Goal: Information Seeking & Learning: Check status

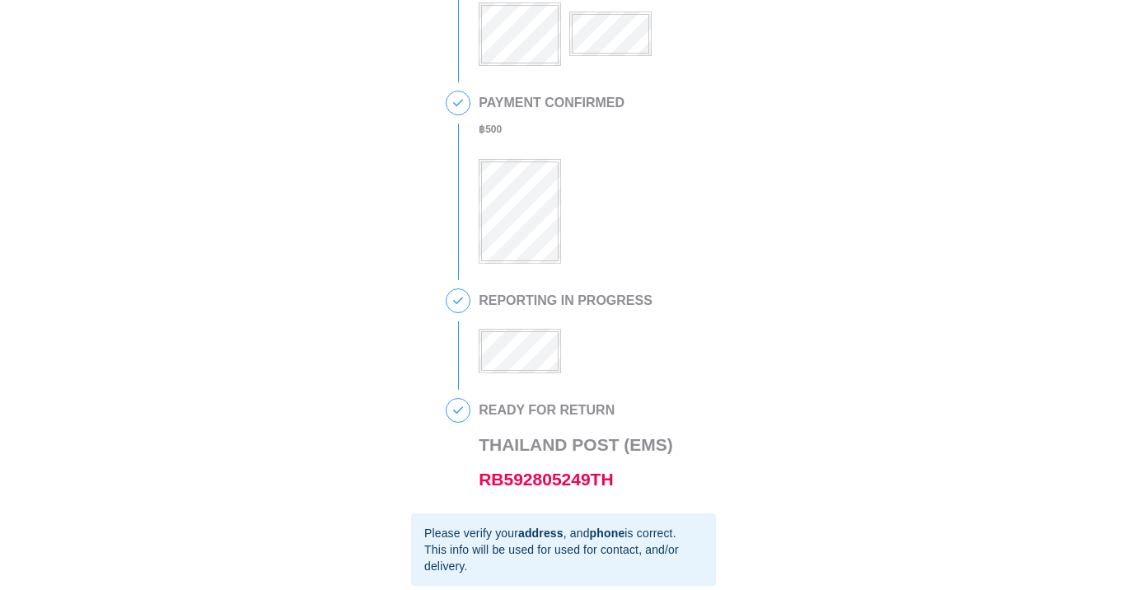
scroll to position [236, 0]
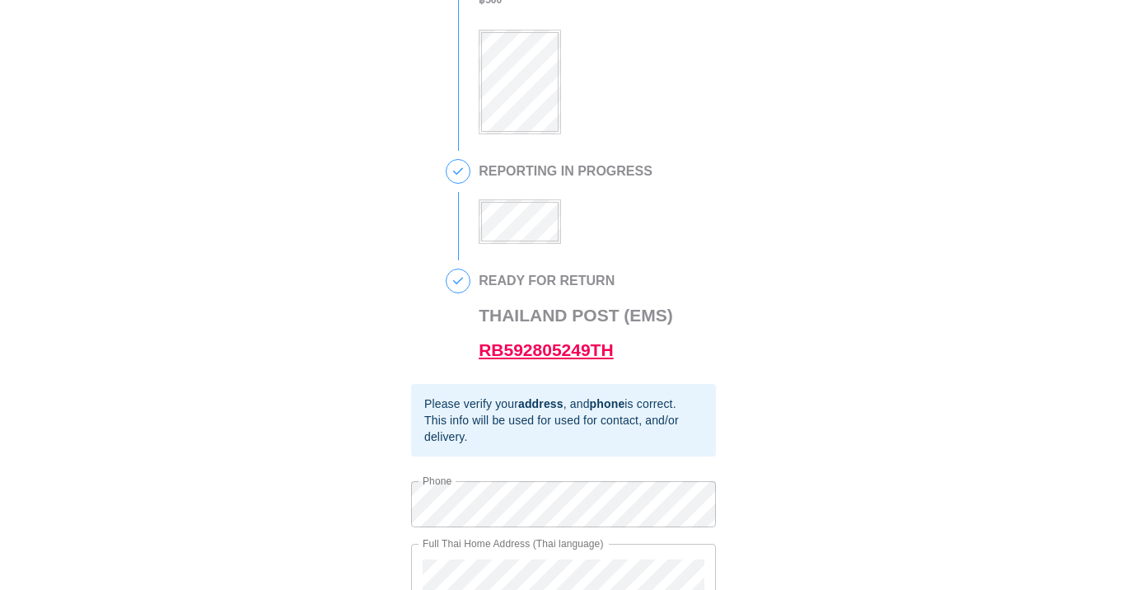
click at [518, 355] on link "RB592805249TH" at bounding box center [546, 349] width 134 height 19
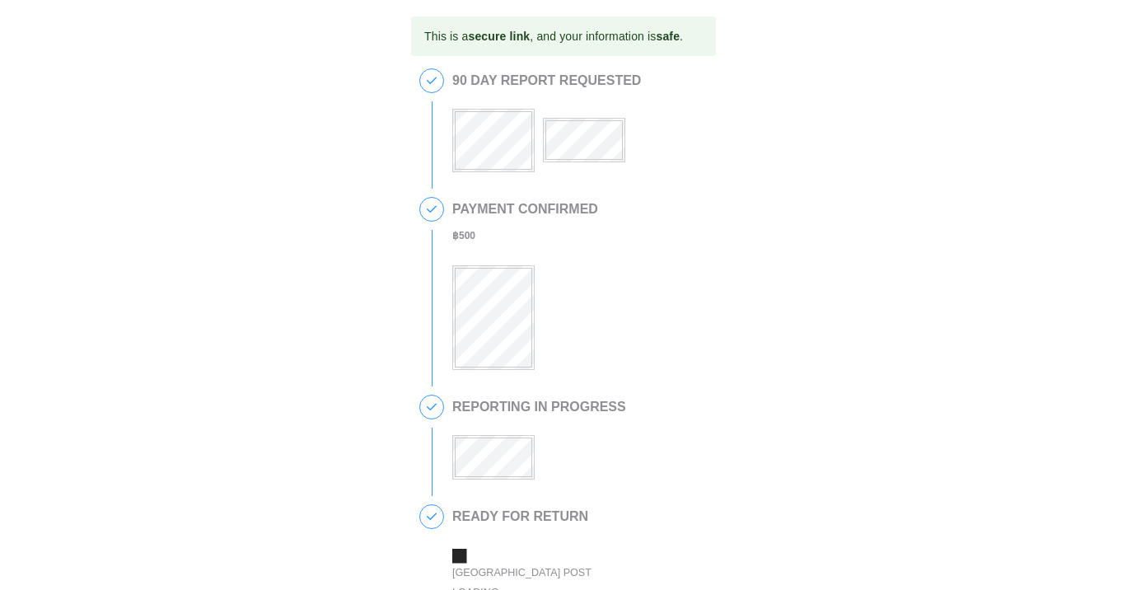
scroll to position [299, 0]
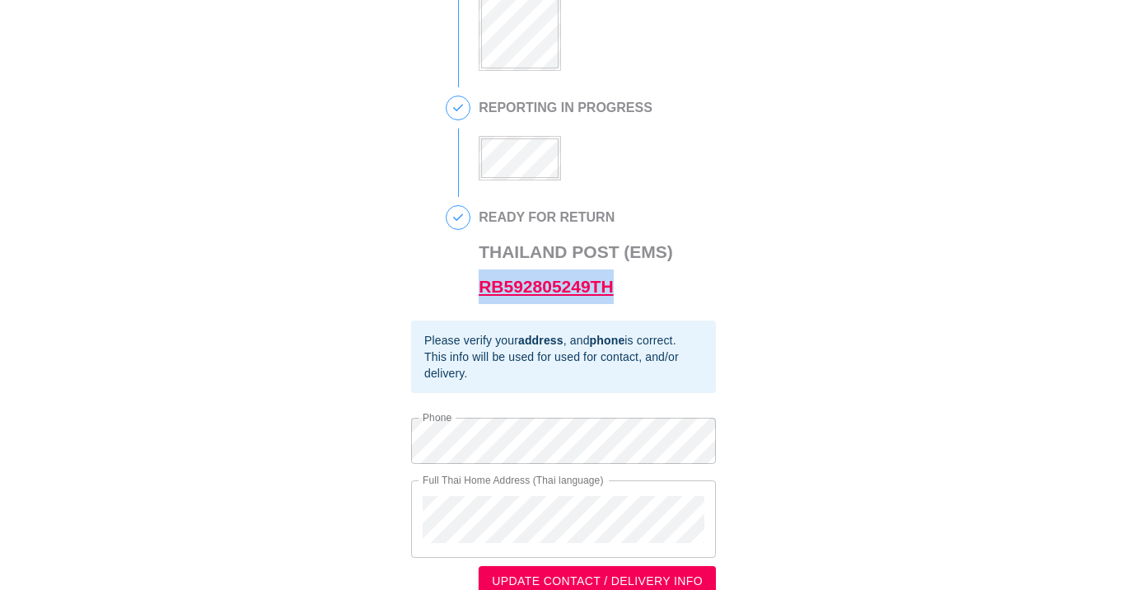
drag, startPoint x: 649, startPoint y: 285, endPoint x: 485, endPoint y: 286, distance: 164.8
click at [485, 286] on h3 "Thailand Post (EMS) RB592805249TH" at bounding box center [576, 269] width 195 height 69
copy link "RB592805249TH"
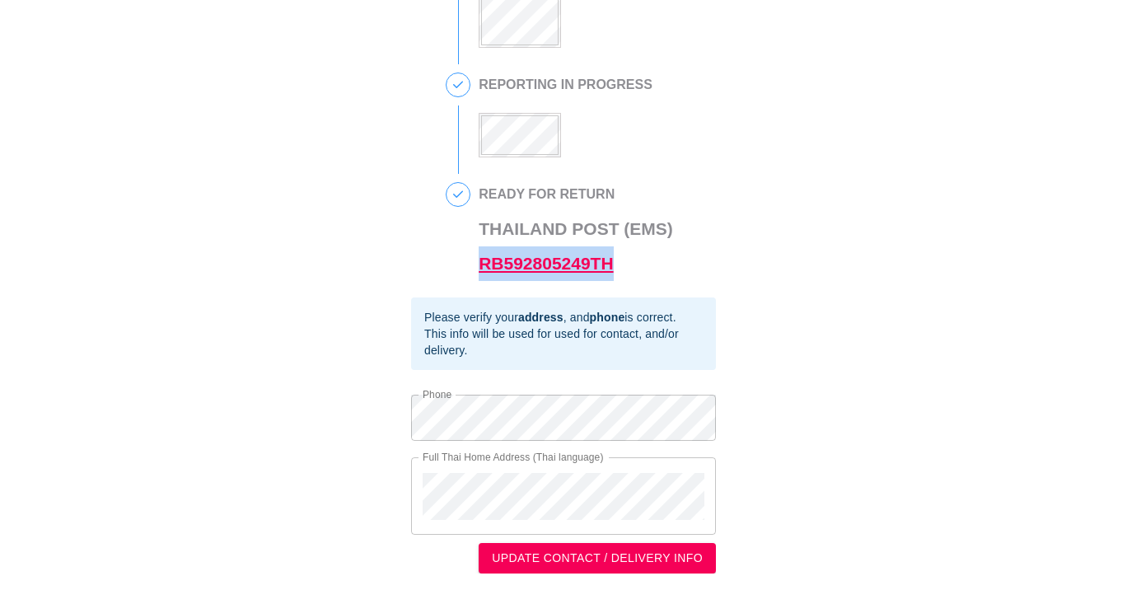
drag, startPoint x: 649, startPoint y: 269, endPoint x: 482, endPoint y: 269, distance: 167.3
click at [482, 269] on h3 "Thailand Post (EMS) RB592805249TH" at bounding box center [576, 246] width 195 height 69
copy link "RB592805249TH"
